Goal: Find contact information: Find contact information

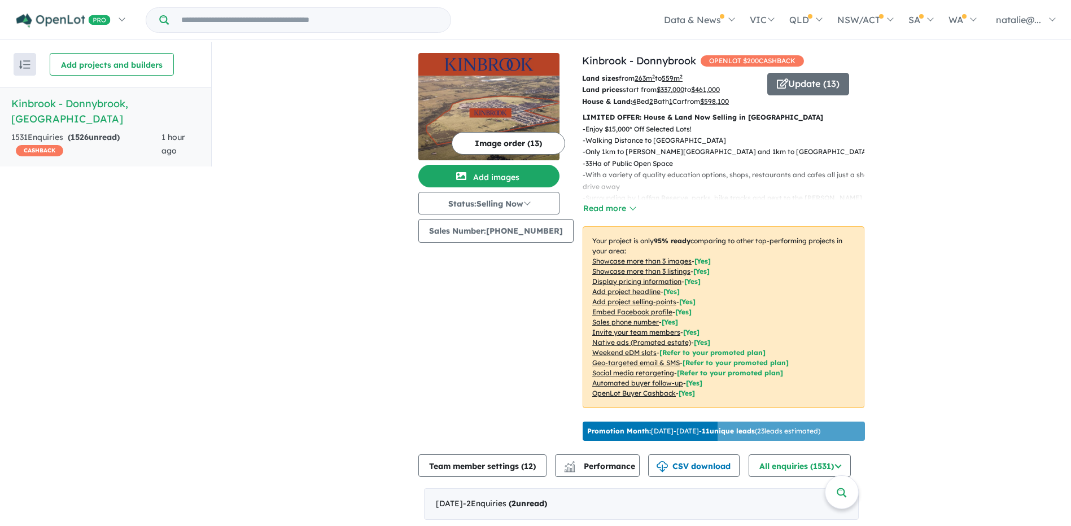
scroll to position [2, 0]
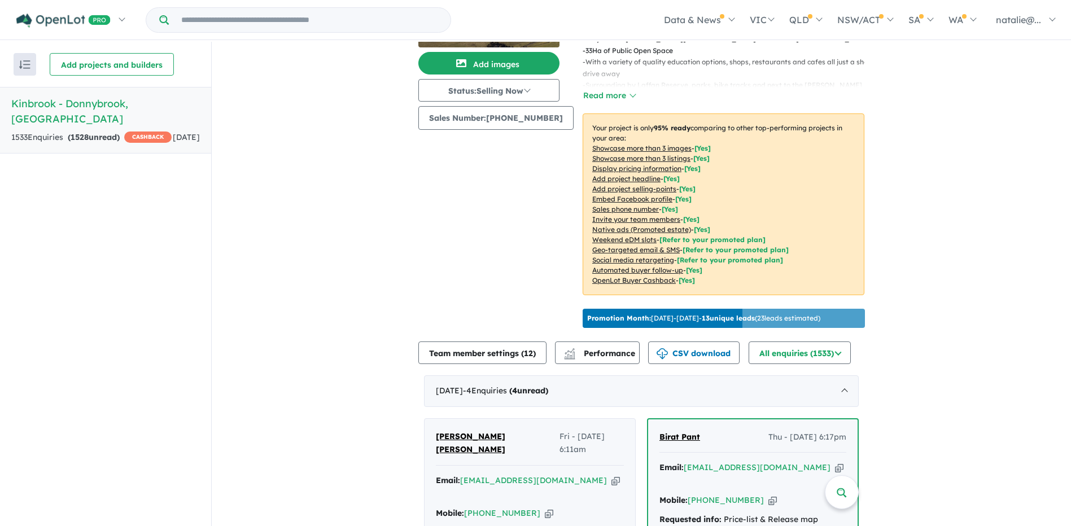
scroll to position [169, 0]
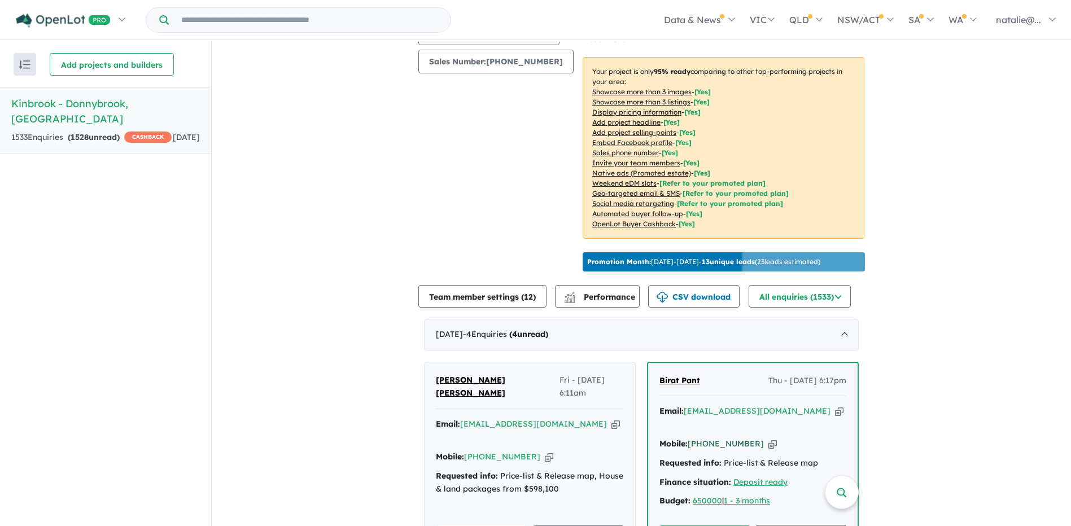
drag, startPoint x: 750, startPoint y: 438, endPoint x: 704, endPoint y: 440, distance: 46.4
click at [704, 440] on div "Mobile: [PHONE_NUMBER] Copied!" at bounding box center [752, 445] width 187 height 14
copy link "450 303 560"
drag, startPoint x: 527, startPoint y: 439, endPoint x: 478, endPoint y: 443, distance: 48.7
click at [478, 451] on div "Mobile: [PHONE_NUMBER] Copied!" at bounding box center [530, 458] width 188 height 14
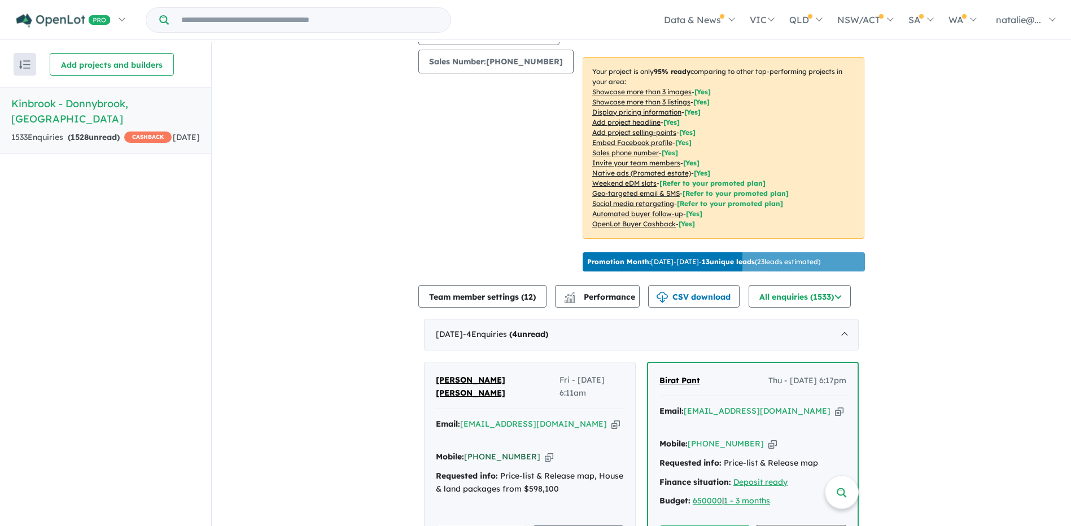
copy link "452 572 755"
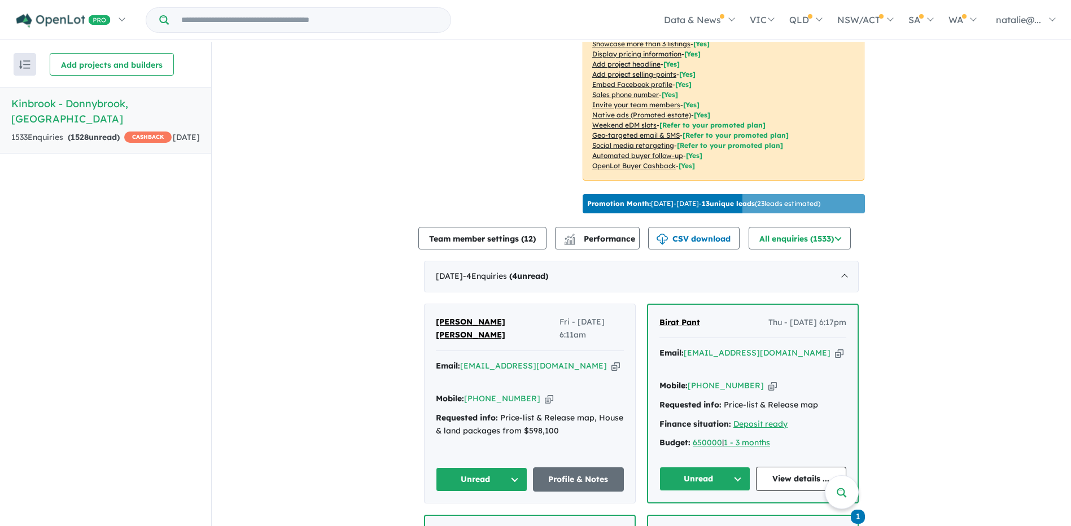
scroll to position [282, 0]
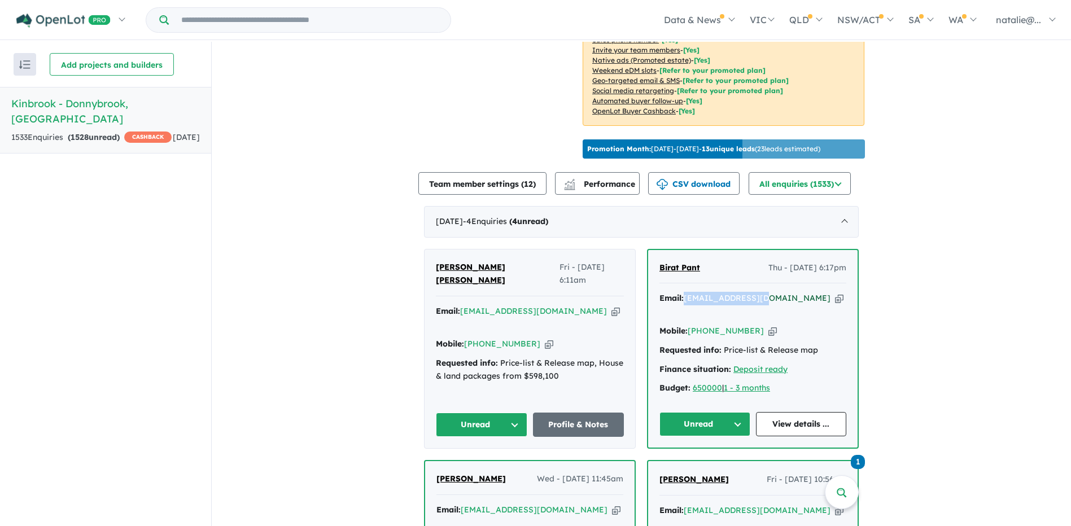
drag, startPoint x: 762, startPoint y: 309, endPoint x: 685, endPoint y: 304, distance: 76.4
click at [685, 304] on div "Email: [EMAIL_ADDRESS][DOMAIN_NAME] Copied!" at bounding box center [752, 305] width 187 height 27
copy a%20Kinbrook%20-%20Donnybrook"] "[EMAIL_ADDRESS][DOMAIN_NAME]"
drag, startPoint x: 700, startPoint y: 277, endPoint x: 650, endPoint y: 277, distance: 50.3
click at [650, 277] on div "Birat Pant Thu - [DATE] 6:17pm Email: [EMAIL_ADDRESS][DOMAIN_NAME] Copied! Mobi…" at bounding box center [752, 349] width 209 height 198
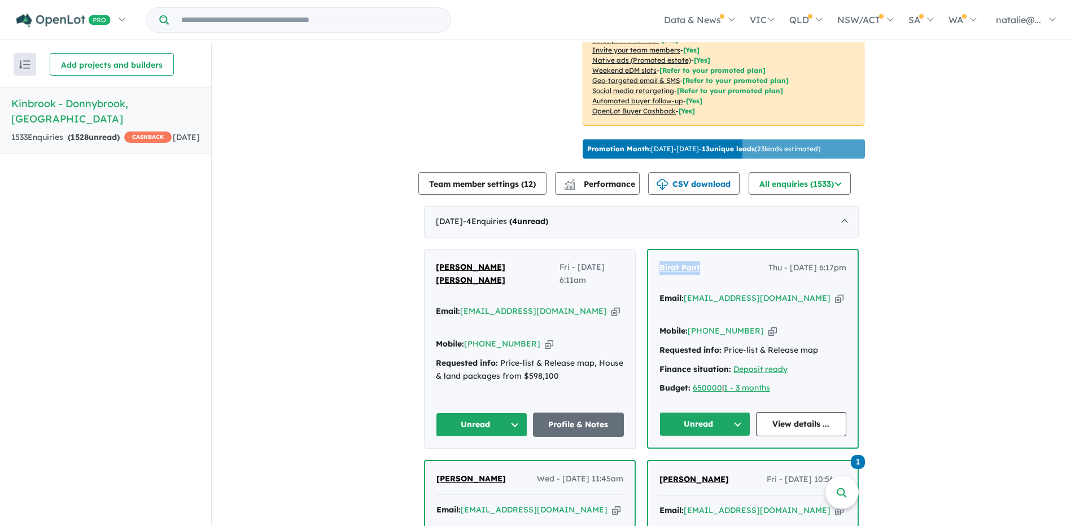
copy span "Birat Pant"
drag, startPoint x: 752, startPoint y: 329, endPoint x: 705, endPoint y: 326, distance: 46.9
click at [705, 326] on div "Mobile: [PHONE_NUMBER] Copied!" at bounding box center [752, 332] width 187 height 14
copy link "450 303 560"
drag, startPoint x: 759, startPoint y: 308, endPoint x: 683, endPoint y: 304, distance: 76.3
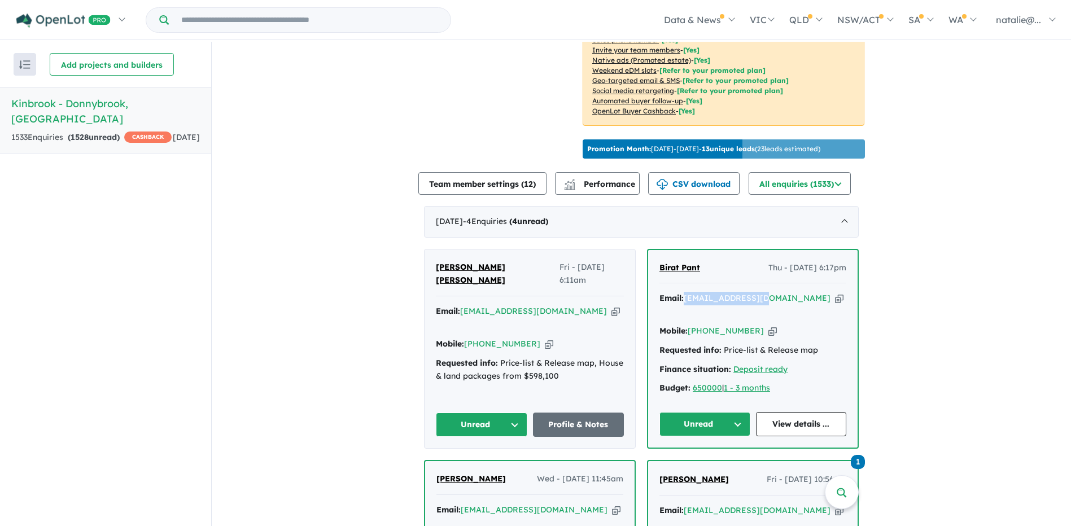
click at [683, 304] on div "Email: [EMAIL_ADDRESS][DOMAIN_NAME] Copied!" at bounding box center [752, 305] width 187 height 27
copy a%20Kinbrook%20-%20Donnybrook"] "[EMAIL_ADDRESS][DOMAIN_NAME]"
drag, startPoint x: 526, startPoint y: 327, endPoint x: 480, endPoint y: 323, distance: 45.3
click at [480, 338] on div "Mobile: [PHONE_NUMBER] Copied!" at bounding box center [530, 345] width 188 height 14
copy link "452 572 755"
